Goal: Task Accomplishment & Management: Manage account settings

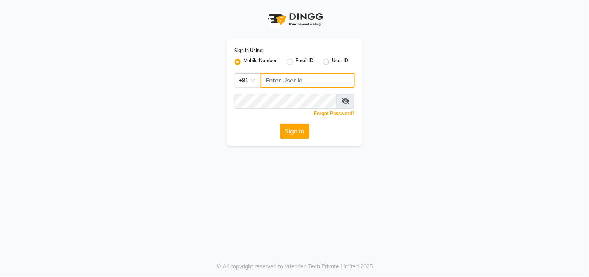
type input "8369581352"
click at [296, 128] on button "Sign In" at bounding box center [295, 131] width 30 height 15
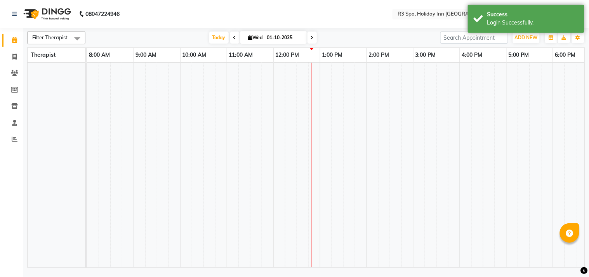
select select "en"
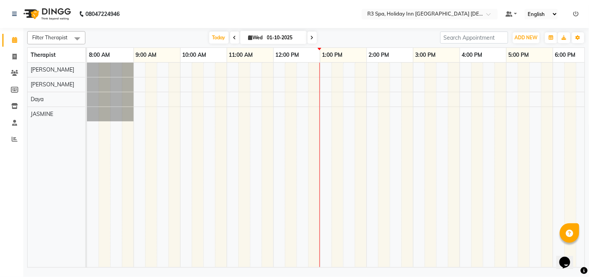
click at [576, 12] on icon at bounding box center [576, 13] width 5 height 5
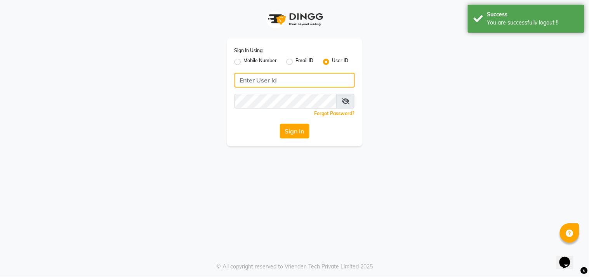
type input "8369581352"
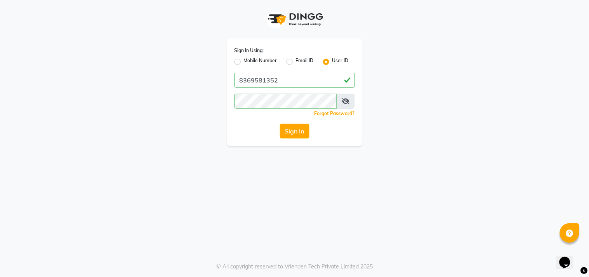
click at [347, 101] on icon at bounding box center [346, 101] width 8 height 6
click at [244, 60] on label "Mobile Number" at bounding box center [260, 61] width 33 height 9
click at [244, 60] on input "Mobile Number" at bounding box center [246, 59] width 5 height 5
radio input "true"
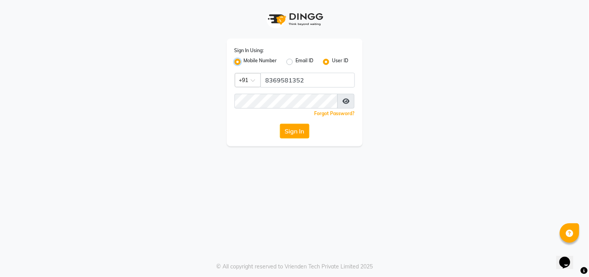
radio input "false"
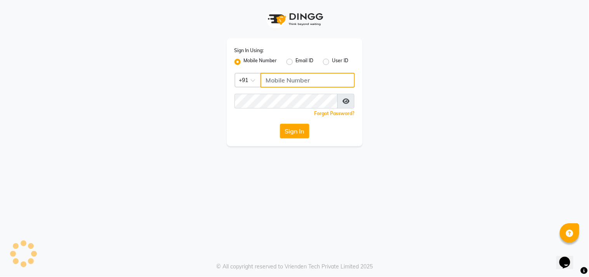
click at [296, 77] on input "Username" at bounding box center [308, 80] width 94 height 15
type input "8369581352"
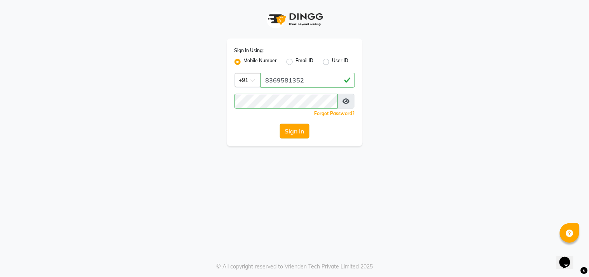
click at [296, 131] on button "Sign In" at bounding box center [295, 131] width 30 height 15
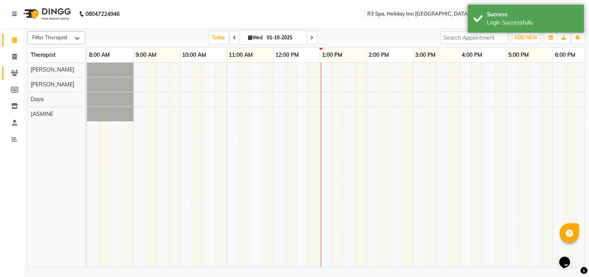
click at [14, 71] on icon at bounding box center [14, 73] width 7 height 6
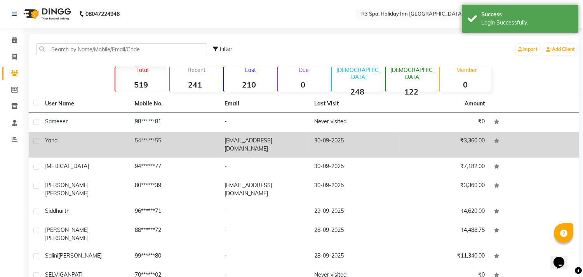
drag, startPoint x: 105, startPoint y: 116, endPoint x: 157, endPoint y: 131, distance: 54.7
click at [105, 116] on td "Sameeer" at bounding box center [85, 122] width 90 height 19
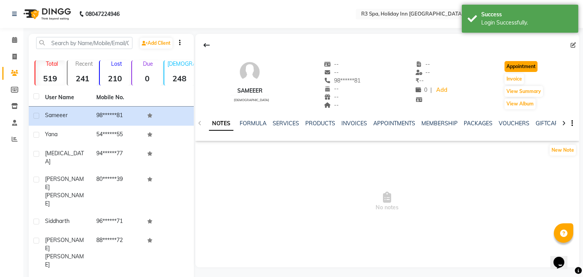
click at [526, 64] on button "Appointment" at bounding box center [521, 66] width 33 height 11
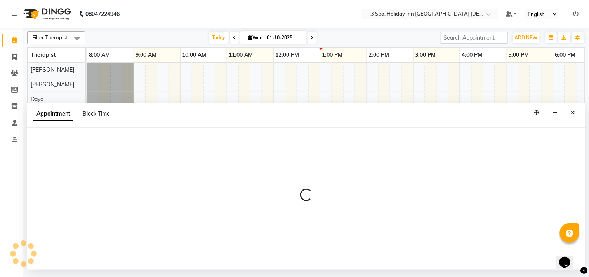
select select "tentative"
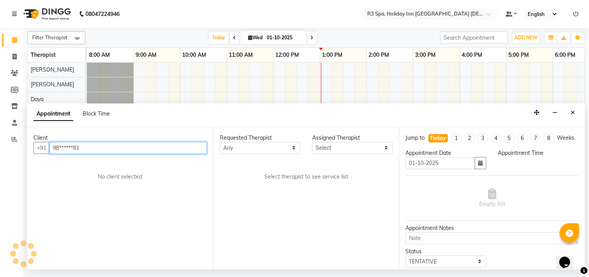
select select "540"
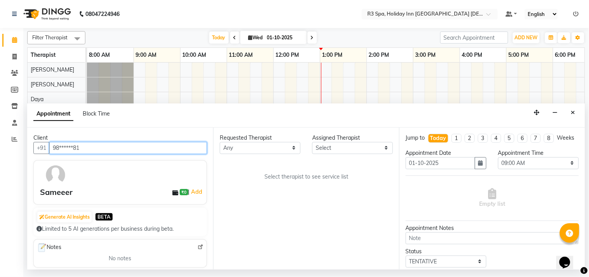
scroll to position [0, 233]
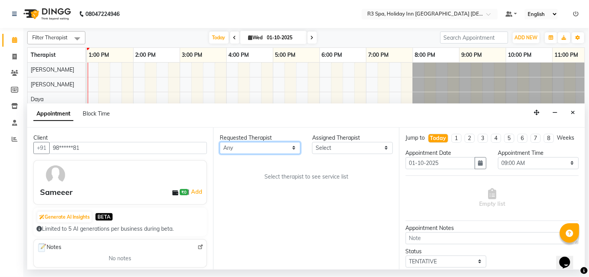
click at [275, 144] on select "Any [PERSON_NAME] [PERSON_NAME]" at bounding box center [260, 148] width 81 height 12
select select "71848"
click at [220, 142] on select "Any [PERSON_NAME] [PERSON_NAME]" at bounding box center [260, 148] width 81 height 12
select select "71848"
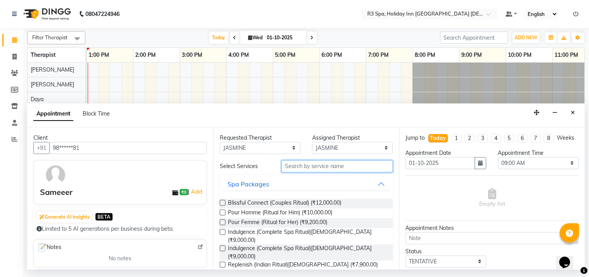
click at [290, 168] on input "text" at bounding box center [338, 166] width 112 height 12
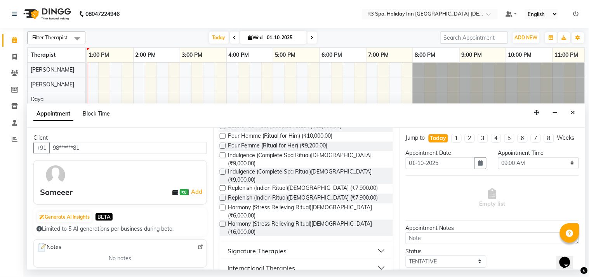
scroll to position [114, 0]
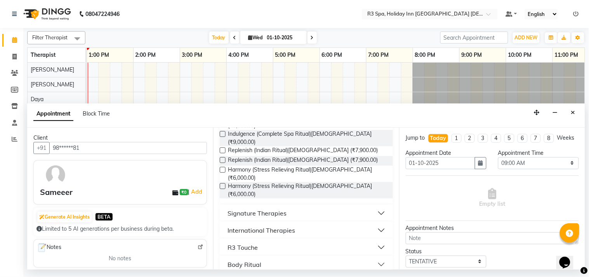
click at [267, 208] on div "Signature Therapies" at bounding box center [257, 212] width 59 height 9
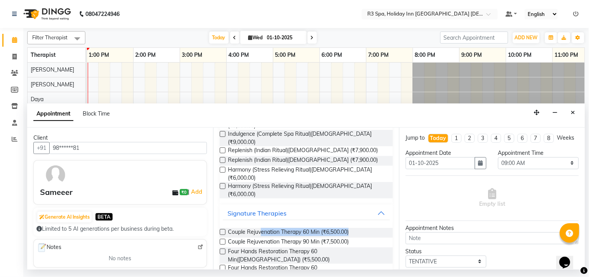
drag, startPoint x: 262, startPoint y: 205, endPoint x: 222, endPoint y: 212, distance: 41.0
click at [222, 239] on label at bounding box center [223, 242] width 6 height 6
click at [222, 240] on input "checkbox" at bounding box center [222, 242] width 5 height 5
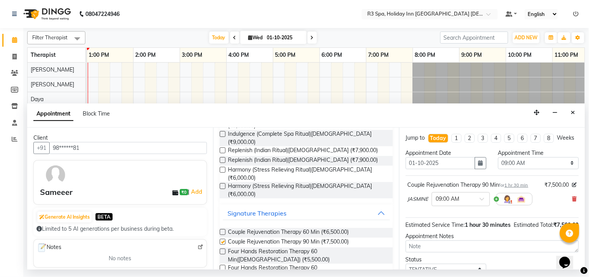
checkbox input "false"
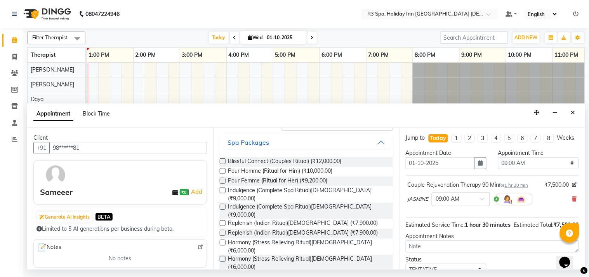
scroll to position [0, 0]
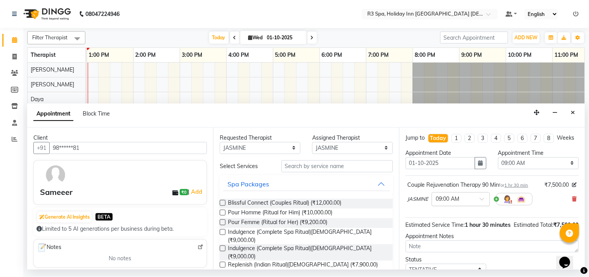
click at [481, 205] on span at bounding box center [485, 201] width 10 height 8
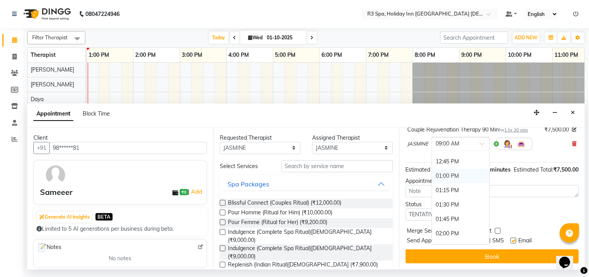
scroll to position [216, 0]
click at [447, 165] on div "01:00 PM" at bounding box center [460, 172] width 57 height 14
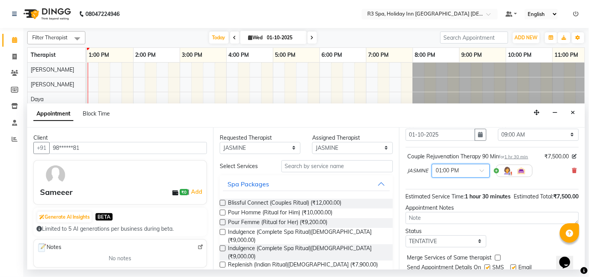
scroll to position [0, 0]
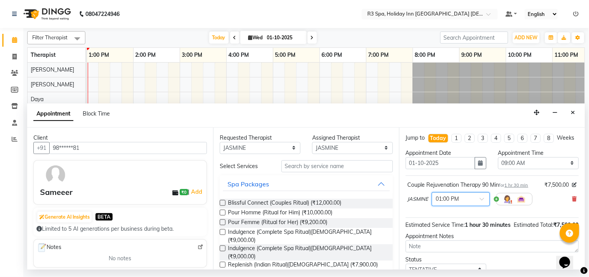
click at [513, 205] on div at bounding box center [515, 199] width 37 height 12
click at [509, 204] on img at bounding box center [507, 198] width 9 height 9
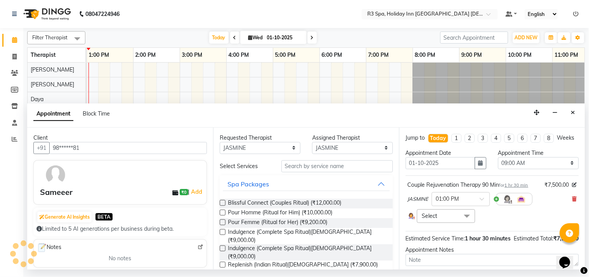
click at [456, 223] on span "Select" at bounding box center [446, 216] width 58 height 14
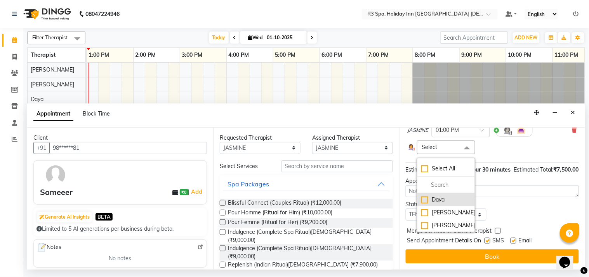
scroll to position [84, 0]
click at [424, 208] on div "[PERSON_NAME]" at bounding box center [447, 212] width 50 height 8
checkbox input "true"
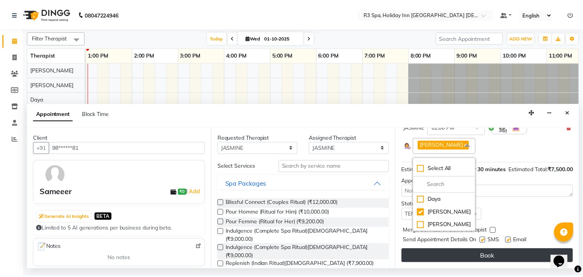
scroll to position [87, 0]
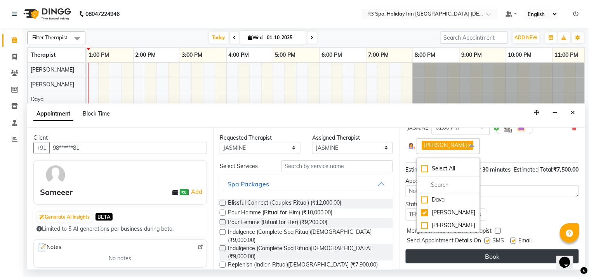
click at [472, 251] on button "Book" at bounding box center [492, 256] width 173 height 14
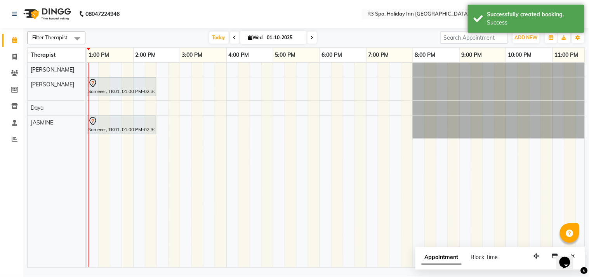
click at [113, 93] on div "Sameeer, TK01, 01:00 PM-02:30 PM, Couple Rejuvenation Therapy 90 Min" at bounding box center [121, 86] width 68 height 16
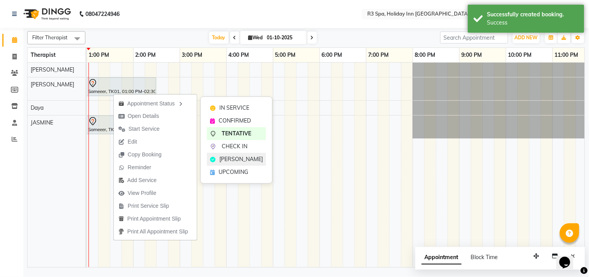
click at [231, 157] on span "[PERSON_NAME]" at bounding box center [242, 159] width 44 height 8
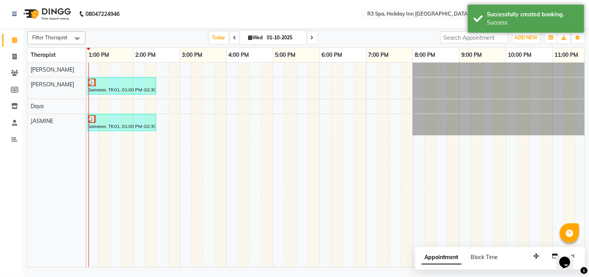
click at [136, 85] on div at bounding box center [121, 82] width 66 height 8
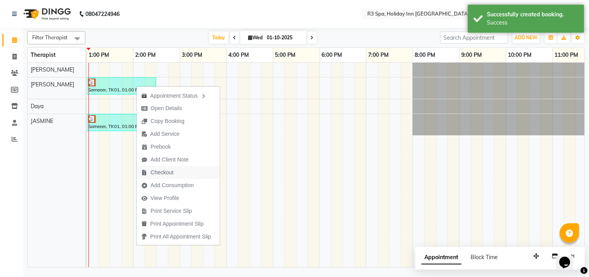
click at [160, 172] on span "Checkout" at bounding box center [162, 172] width 23 height 8
select select "service"
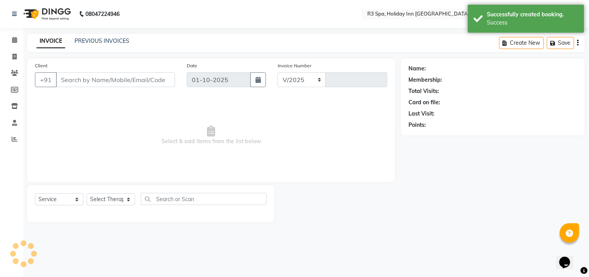
select select "7921"
type input "0632"
type input "98******81"
select select "71848"
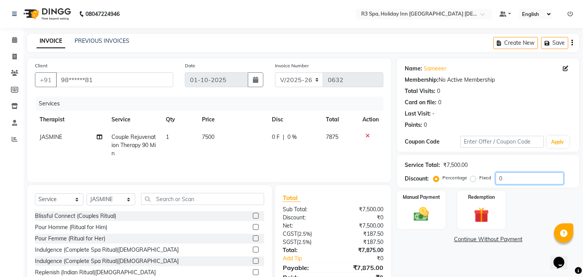
click at [530, 174] on input "0" at bounding box center [530, 178] width 68 height 12
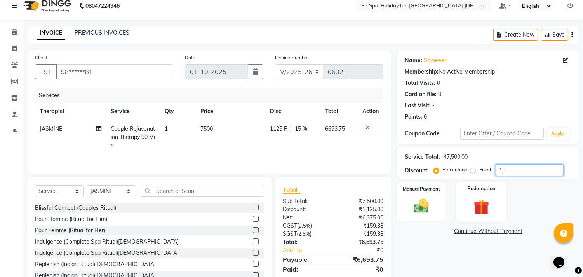
scroll to position [35, 0]
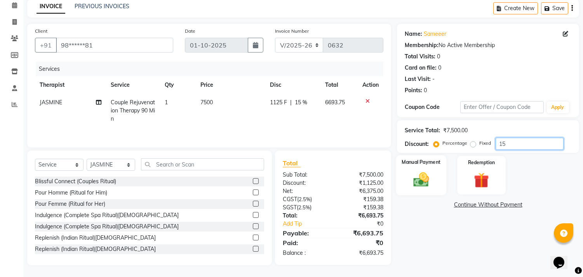
type input "15"
click at [420, 173] on img at bounding box center [422, 180] width 26 height 18
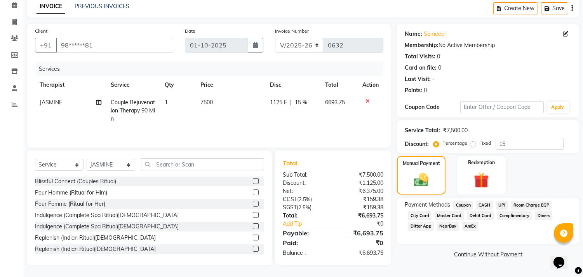
click at [446, 211] on span "Master Card" at bounding box center [450, 215] width 30 height 9
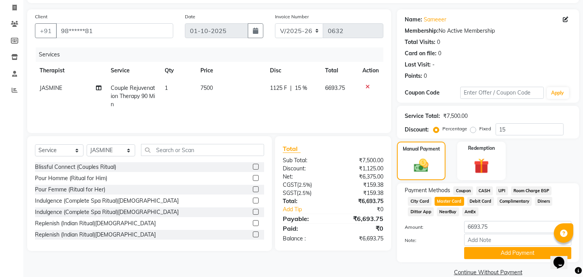
scroll to position [61, 0]
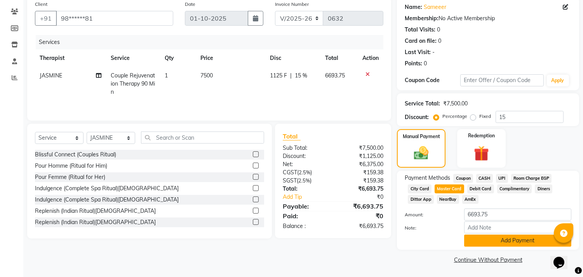
click at [532, 236] on button "Add Payment" at bounding box center [517, 240] width 107 height 12
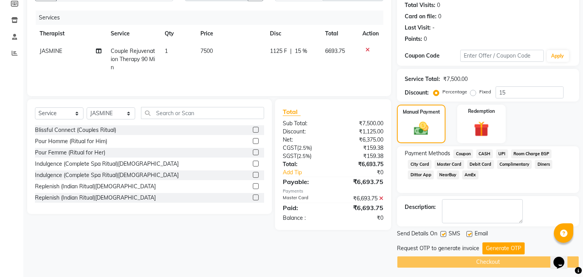
scroll to position [88, 0]
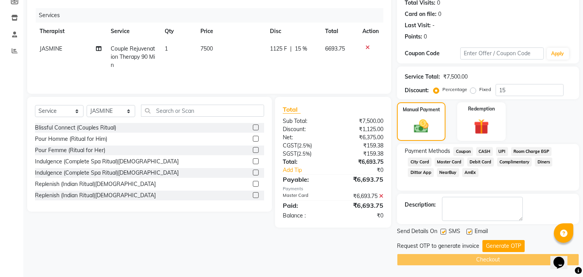
click at [507, 243] on button "Generate OTP" at bounding box center [504, 246] width 42 height 12
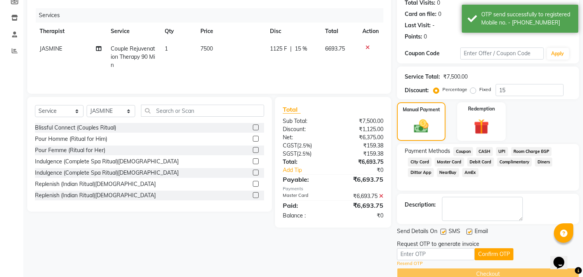
scroll to position [103, 0]
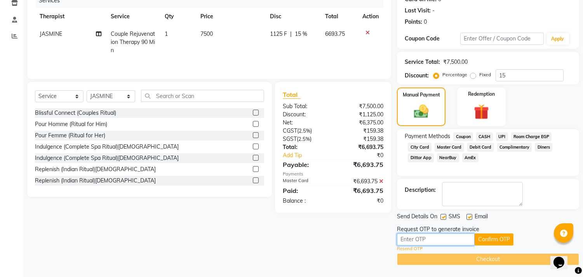
click at [437, 239] on input "text" at bounding box center [436, 239] width 78 height 12
type input "9353"
click at [502, 239] on button "Confirm OTP" at bounding box center [494, 239] width 39 height 12
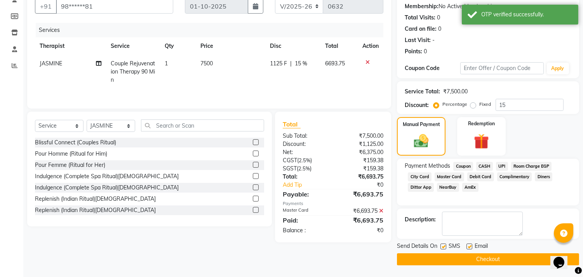
scroll to position [73, 0]
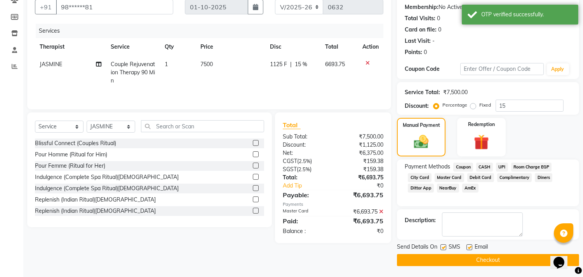
click at [485, 259] on button "Checkout" at bounding box center [488, 260] width 182 height 12
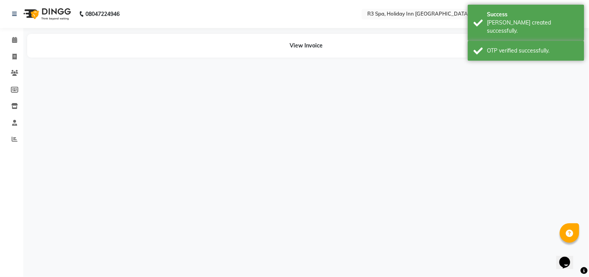
select select "71848"
select select "71358"
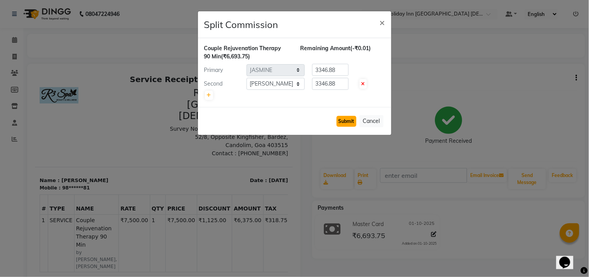
click at [340, 121] on button "Submit" at bounding box center [347, 121] width 20 height 11
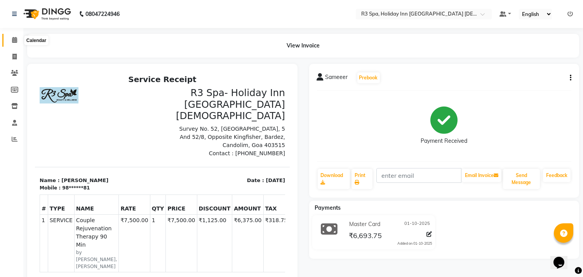
click at [13, 41] on icon at bounding box center [14, 40] width 5 height 6
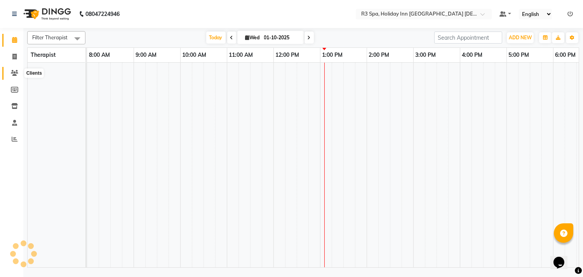
click at [14, 71] on icon at bounding box center [14, 73] width 7 height 6
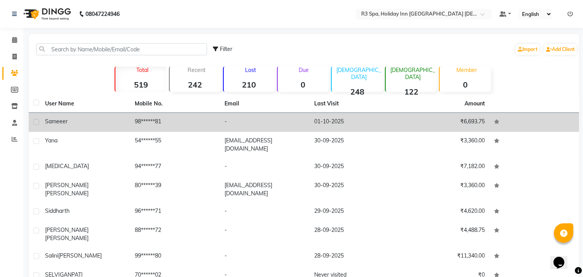
click at [408, 122] on td "₹6,693.75" at bounding box center [445, 122] width 90 height 19
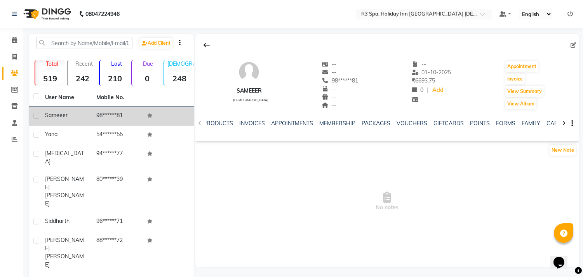
scroll to position [0, 143]
click at [461, 123] on link "FORMS" at bounding box center [464, 123] width 19 height 7
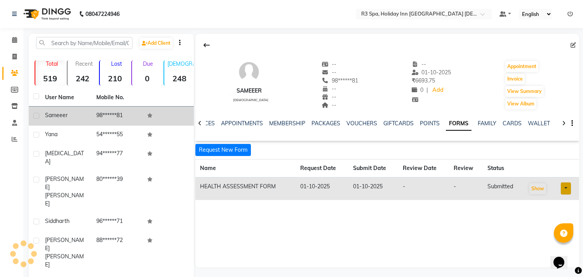
scroll to position [0, 73]
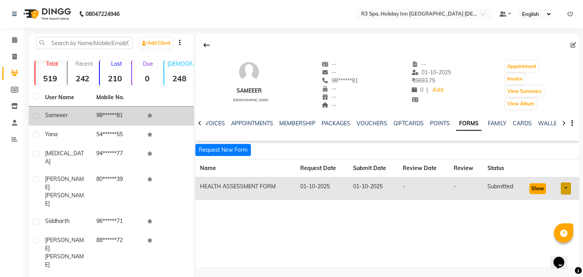
click at [535, 190] on button "Show" at bounding box center [538, 188] width 17 height 11
click at [227, 146] on button "Request New Form" at bounding box center [223, 150] width 56 height 12
select select
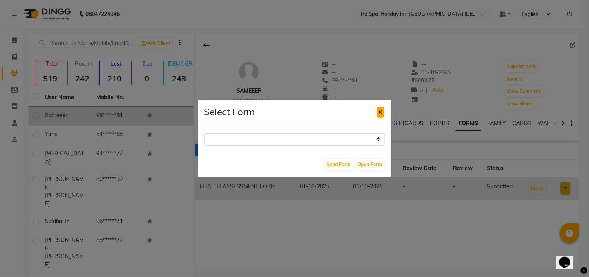
click at [382, 115] on button at bounding box center [380, 112] width 7 height 11
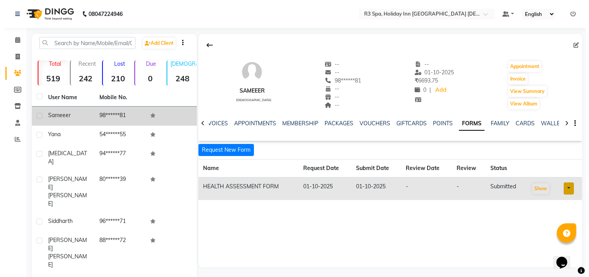
scroll to position [0, 69]
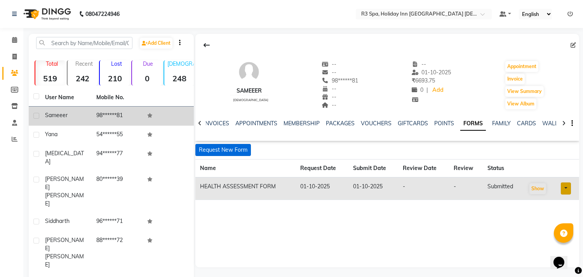
click at [232, 149] on button "Request New Form" at bounding box center [223, 150] width 56 height 12
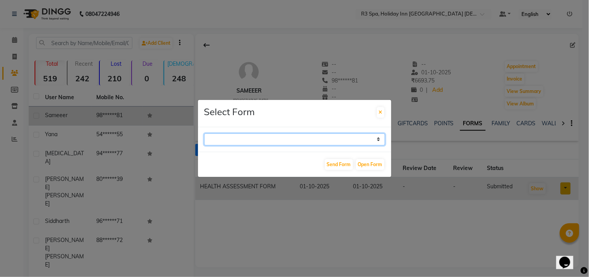
click at [373, 138] on select "GUEST FEEDBACK FORM HEALTH ASSESSMENT FORM" at bounding box center [294, 139] width 181 height 12
select select "204"
click at [204, 133] on select "GUEST FEEDBACK FORM HEALTH ASSESSMENT FORM" at bounding box center [294, 139] width 181 height 12
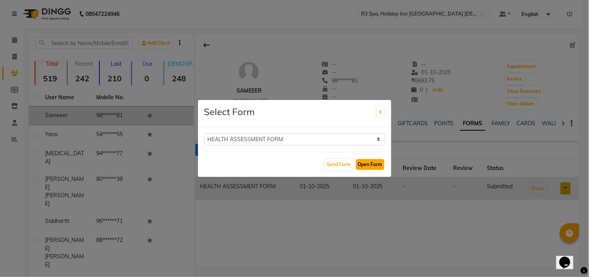
click at [373, 165] on button "Open Form" at bounding box center [370, 164] width 28 height 11
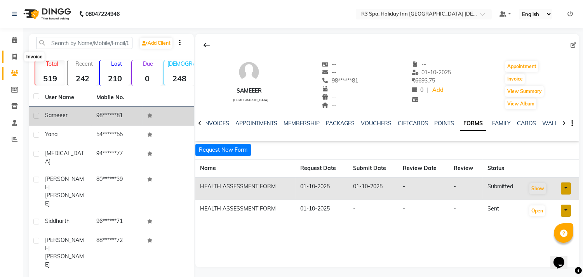
click at [13, 61] on span at bounding box center [15, 56] width 14 height 9
select select "service"
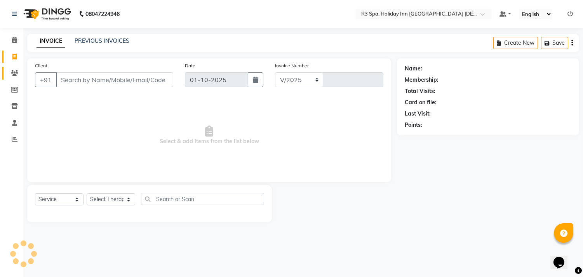
select select "7921"
type input "0633"
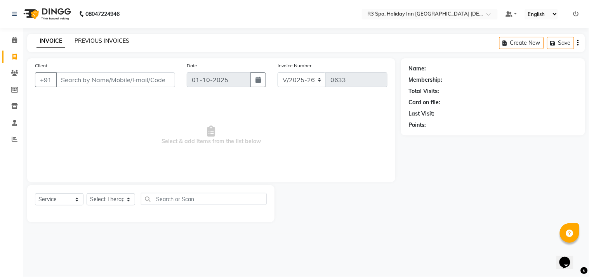
click at [95, 39] on link "PREVIOUS INVOICES" at bounding box center [102, 40] width 55 height 7
